Goal: Task Accomplishment & Management: Complete application form

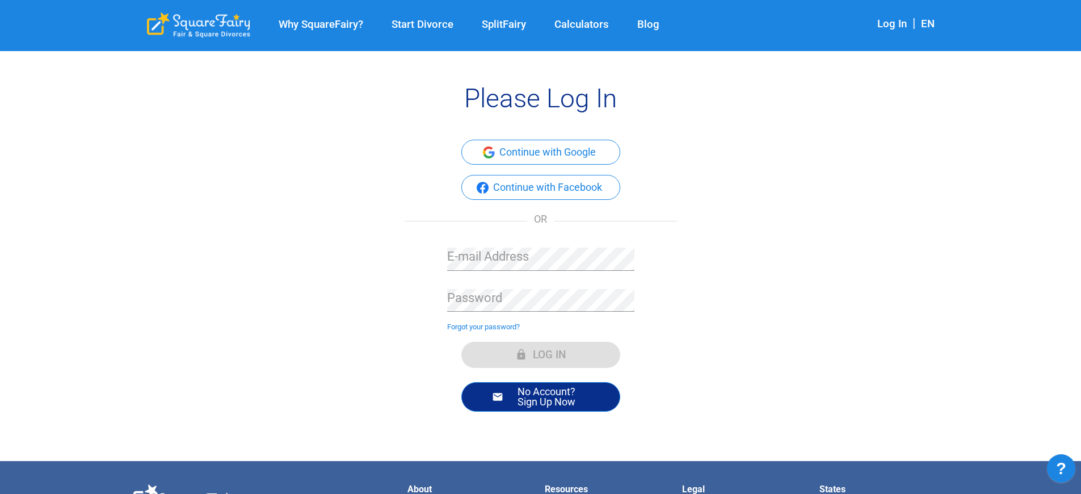
click at [540, 396] on button "No Account? Sign Up Now" at bounding box center [540, 397] width 159 height 30
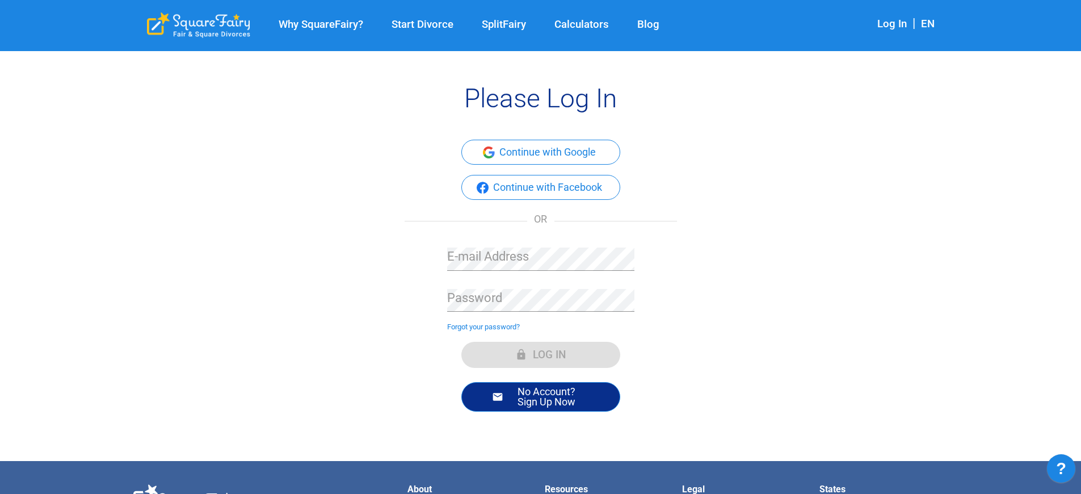
click at [540, 396] on button "No Account? Sign Up Now" at bounding box center [540, 397] width 159 height 30
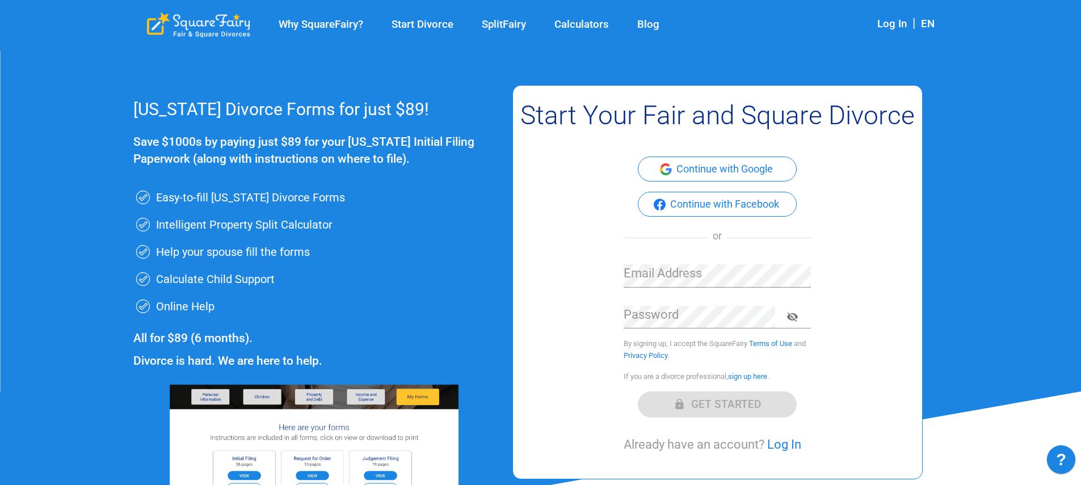
click at [717, 404] on form "Continue with Google Continue with Facebook or Email Address Password Password …" at bounding box center [717, 305] width 187 height 297
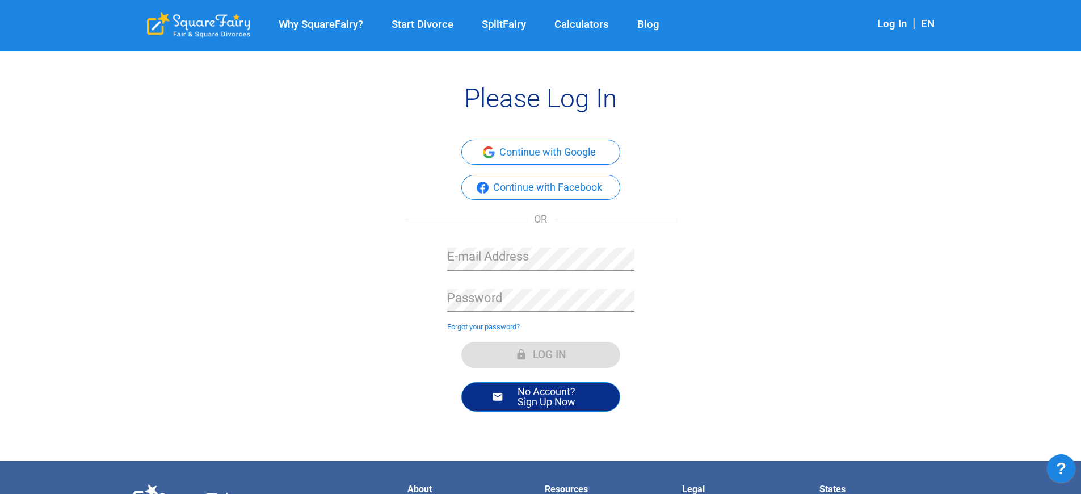
click at [540, 396] on button "No Account? Sign Up Now" at bounding box center [540, 397] width 159 height 30
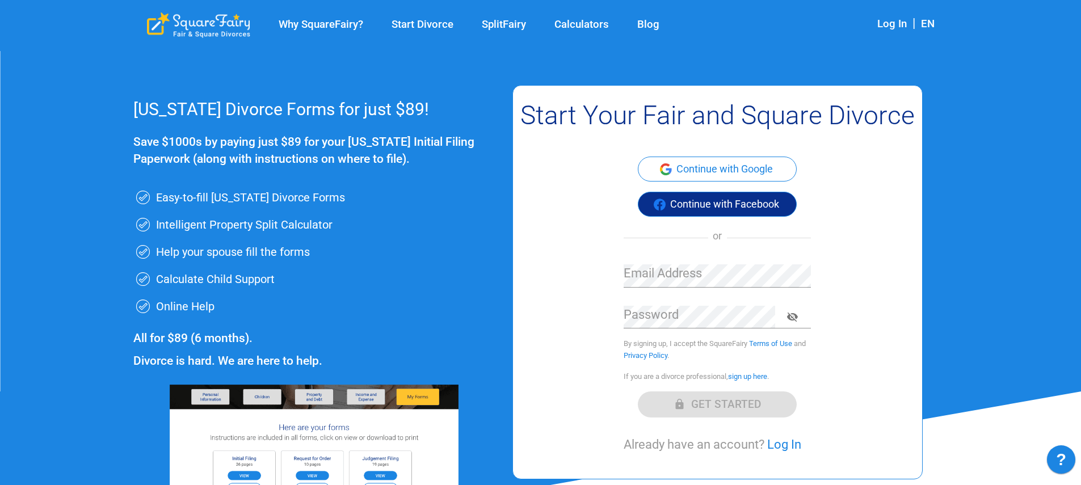
click at [717, 204] on button "Continue with Facebook" at bounding box center [717, 204] width 159 height 25
